Goal: Task Accomplishment & Management: Complete application form

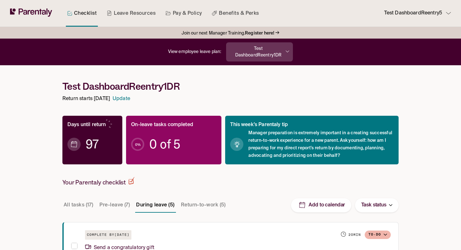
click at [436, 14] on p "Test DashboardReentry5" at bounding box center [413, 13] width 58 height 8
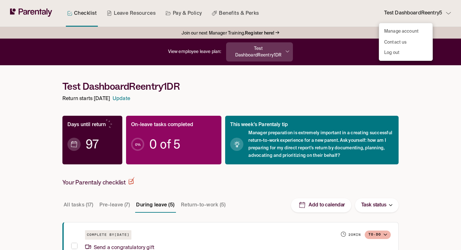
click at [402, 34] on p "Manage account" at bounding box center [401, 31] width 34 height 7
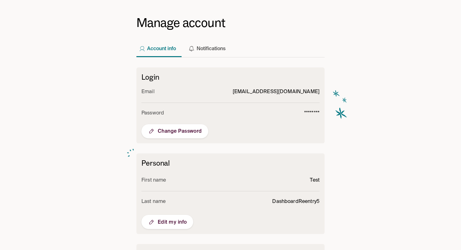
scroll to position [85, 0]
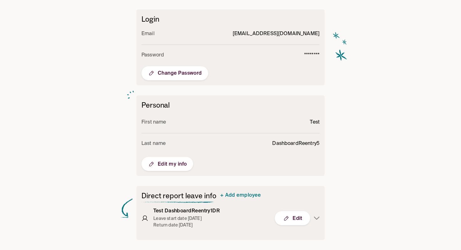
drag, startPoint x: 436, startPoint y: 14, endPoint x: 317, endPoint y: 218, distance: 236.0
click at [317, 218] on icon "button" at bounding box center [317, 217] width 6 height 3
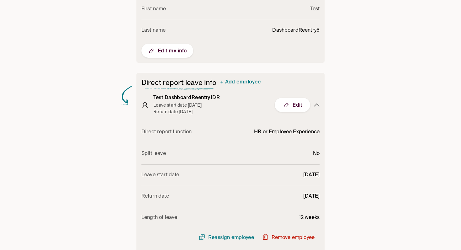
scroll to position [212, 0]
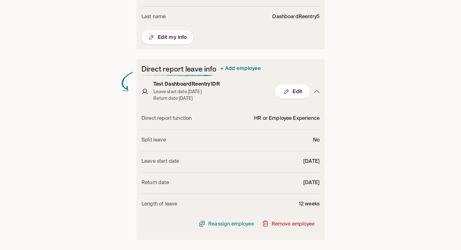
click at [299, 223] on p "Remove employee" at bounding box center [292, 224] width 43 height 8
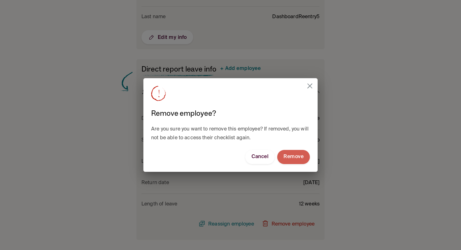
click at [296, 155] on span "Remove" at bounding box center [293, 157] width 20 height 7
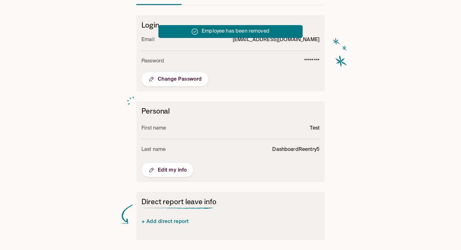
scroll to position [79, 0]
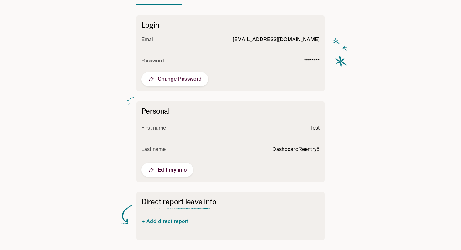
click at [169, 221] on span "+ Add direct report" at bounding box center [164, 221] width 47 height 5
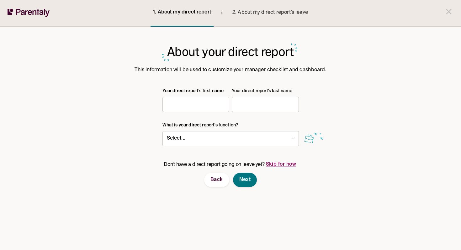
drag, startPoint x: 317, startPoint y: 218, endPoint x: 195, endPoint y: 101, distance: 168.5
click at [195, 101] on input "Your direct report's first name" at bounding box center [195, 104] width 67 height 13
type input "****"
click at [246, 108] on input "Your direct report's last name" at bounding box center [265, 104] width 67 height 13
click at [242, 106] on input "Your direct report's last name" at bounding box center [265, 104] width 67 height 13
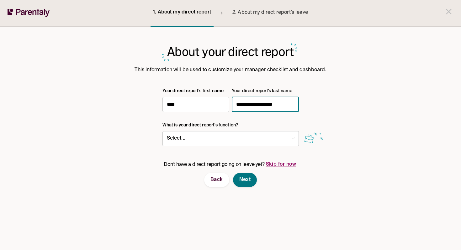
type input "**********"
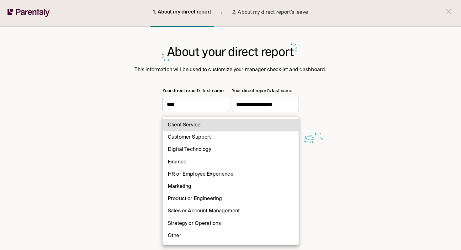
click at [190, 136] on body "**********" at bounding box center [230, 125] width 461 height 250
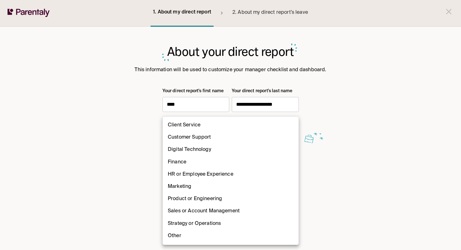
click at [188, 125] on li "Client Service" at bounding box center [231, 125] width 136 height 12
type input "**"
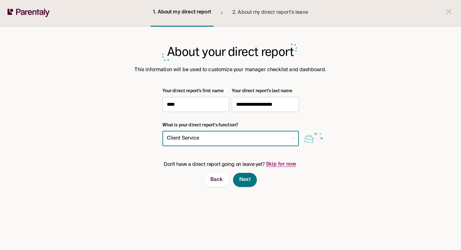
click at [248, 182] on span "Next" at bounding box center [245, 179] width 12 height 7
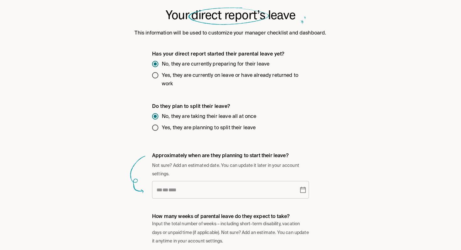
scroll to position [66, 0]
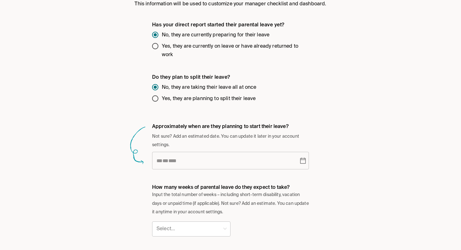
click at [303, 163] on icon "Choose date" at bounding box center [303, 160] width 6 height 6
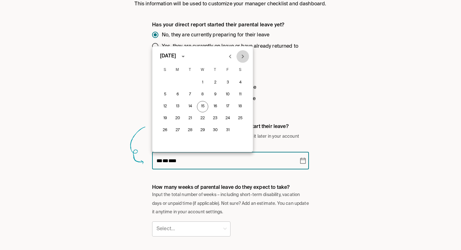
click at [242, 56] on icon "Next month" at bounding box center [243, 57] width 8 height 8
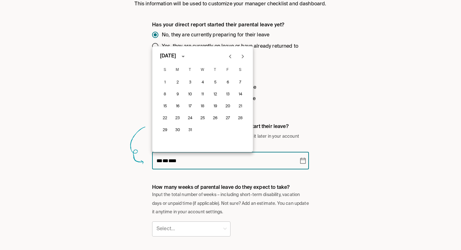
click at [242, 56] on icon "Next month" at bounding box center [243, 57] width 8 height 8
click at [189, 96] on button "7" at bounding box center [189, 94] width 11 height 11
type input "**********"
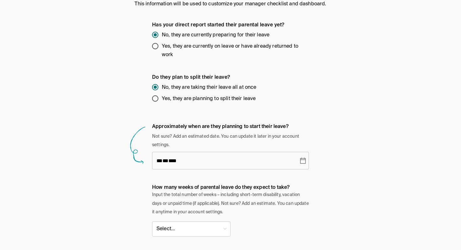
scroll to position [76, 0]
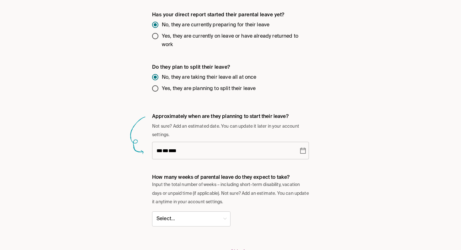
click at [189, 218] on body "**********" at bounding box center [230, 104] width 461 height 360
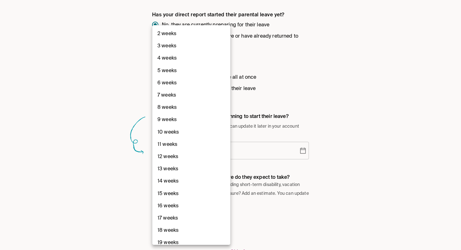
click at [171, 154] on li "12 weeks" at bounding box center [191, 157] width 78 height 12
type input "**"
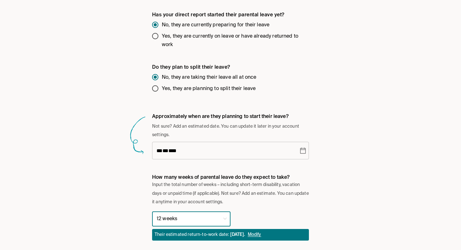
click at [301, 190] on p "Input the total number of weeks – including short-term disability, vacation day…" at bounding box center [230, 194] width 157 height 26
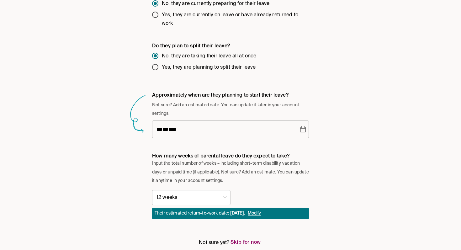
scroll to position [122, 0]
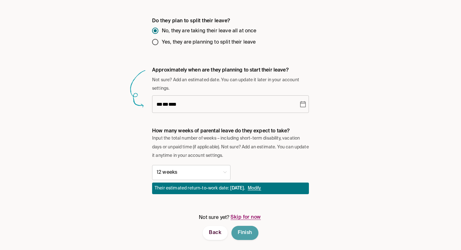
click at [250, 233] on span "Finish" at bounding box center [245, 232] width 14 height 7
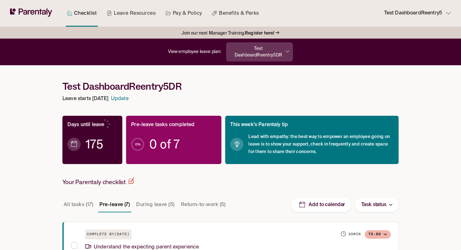
click at [434, 14] on p "Test DashboardReentry5" at bounding box center [413, 13] width 58 height 8
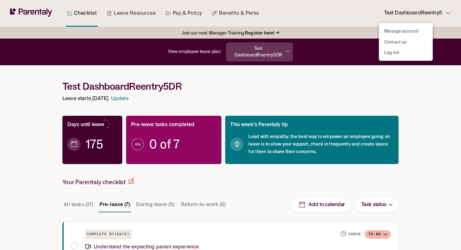
click at [396, 53] on p "Log out" at bounding box center [391, 53] width 15 height 7
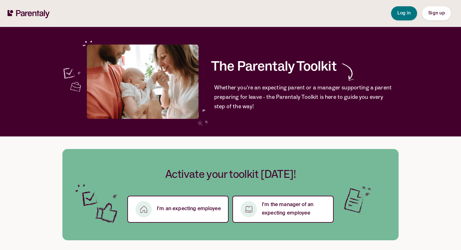
click at [436, 11] on span "Sign up" at bounding box center [436, 13] width 16 height 4
